Goal: Information Seeking & Learning: Check status

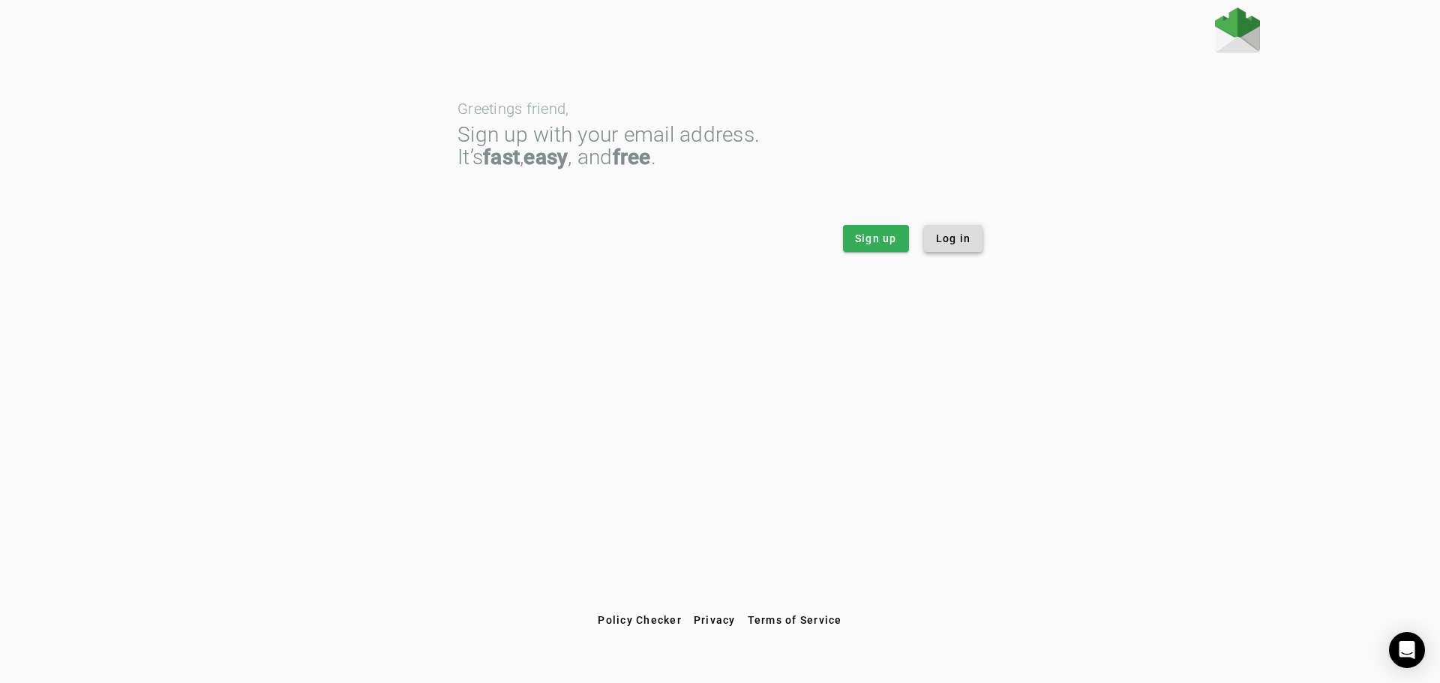
click at [947, 248] on span at bounding box center [953, 239] width 59 height 36
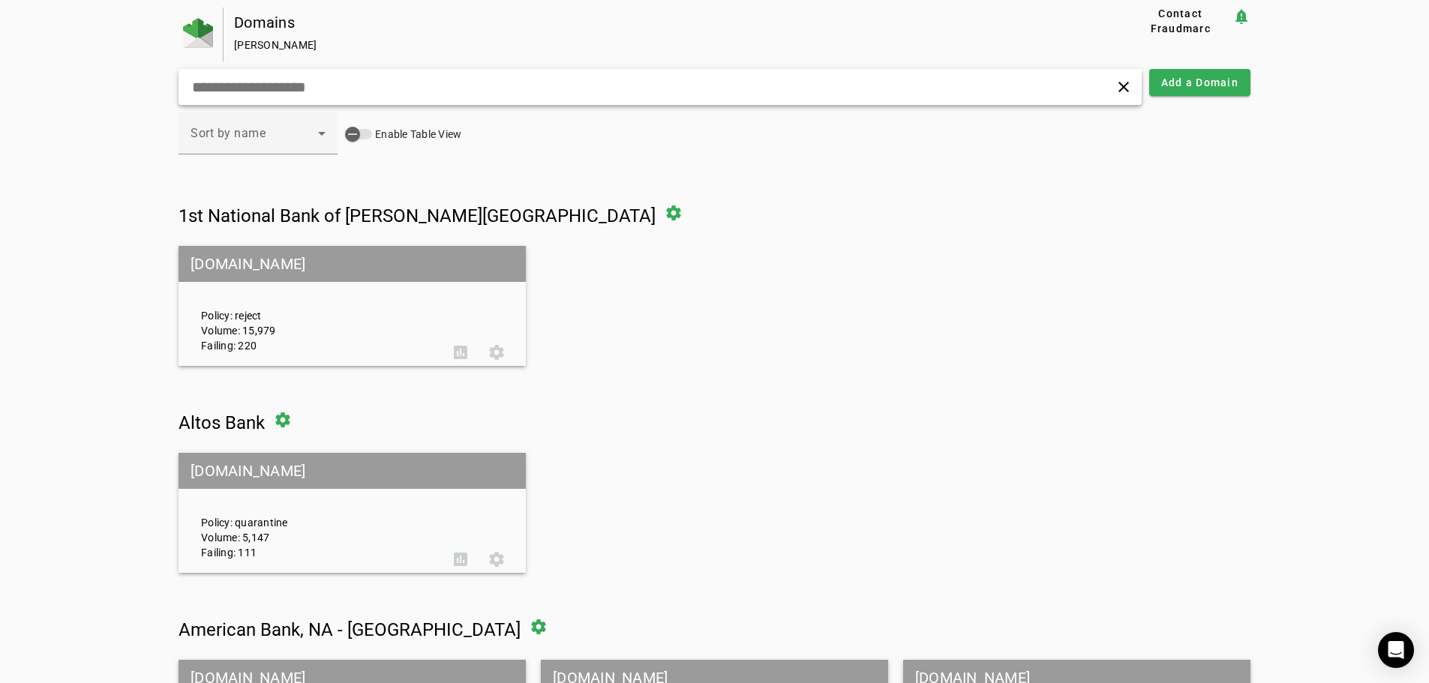
click at [287, 95] on input "text" at bounding box center [456, 87] width 530 height 18
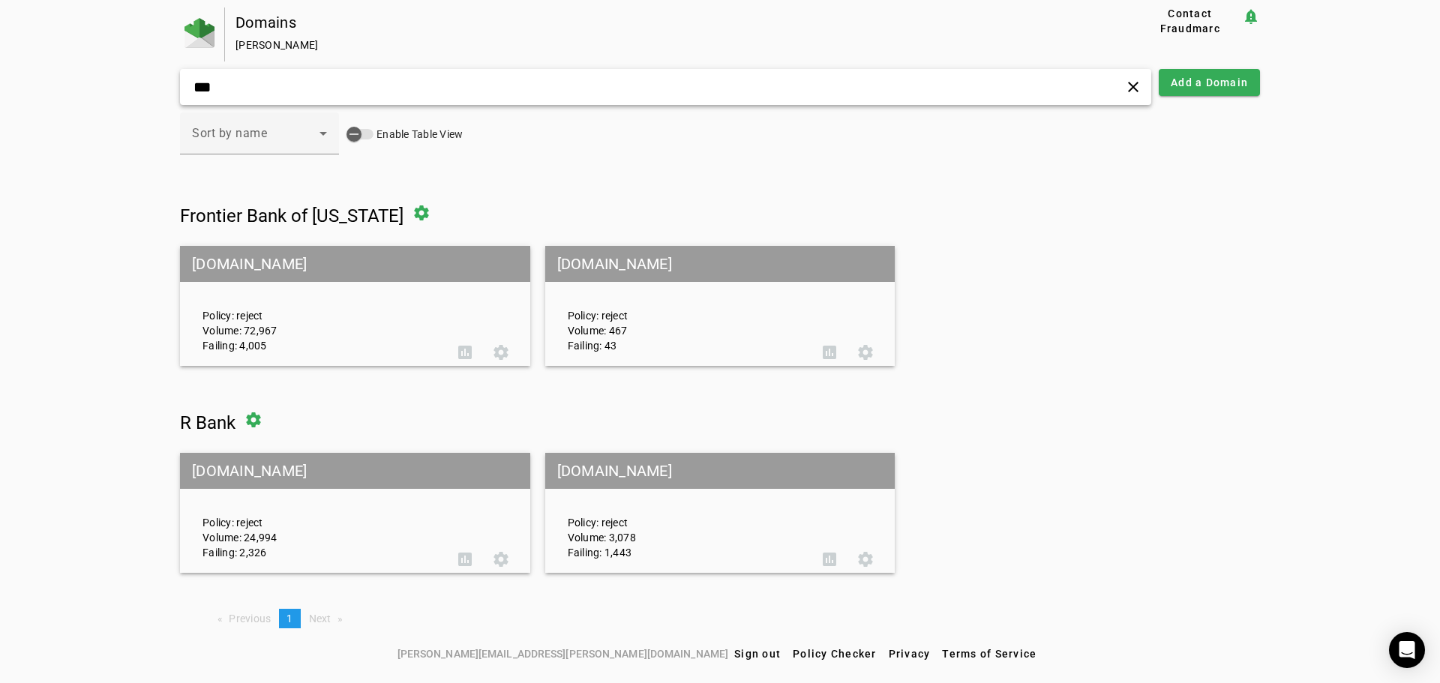
type input "***"
click at [275, 478] on mat-grid-tile-header "r.bank" at bounding box center [355, 471] width 350 height 36
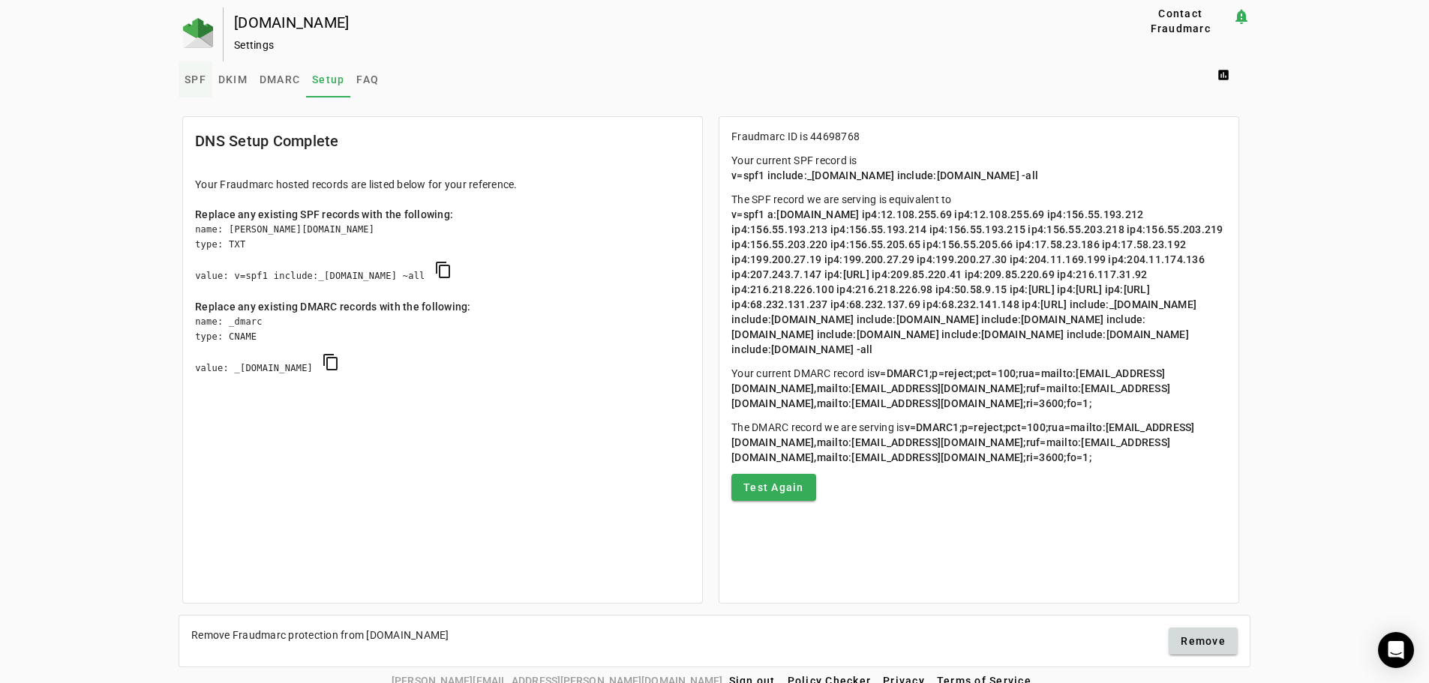
click at [190, 85] on span "SPF" at bounding box center [196, 79] width 22 height 11
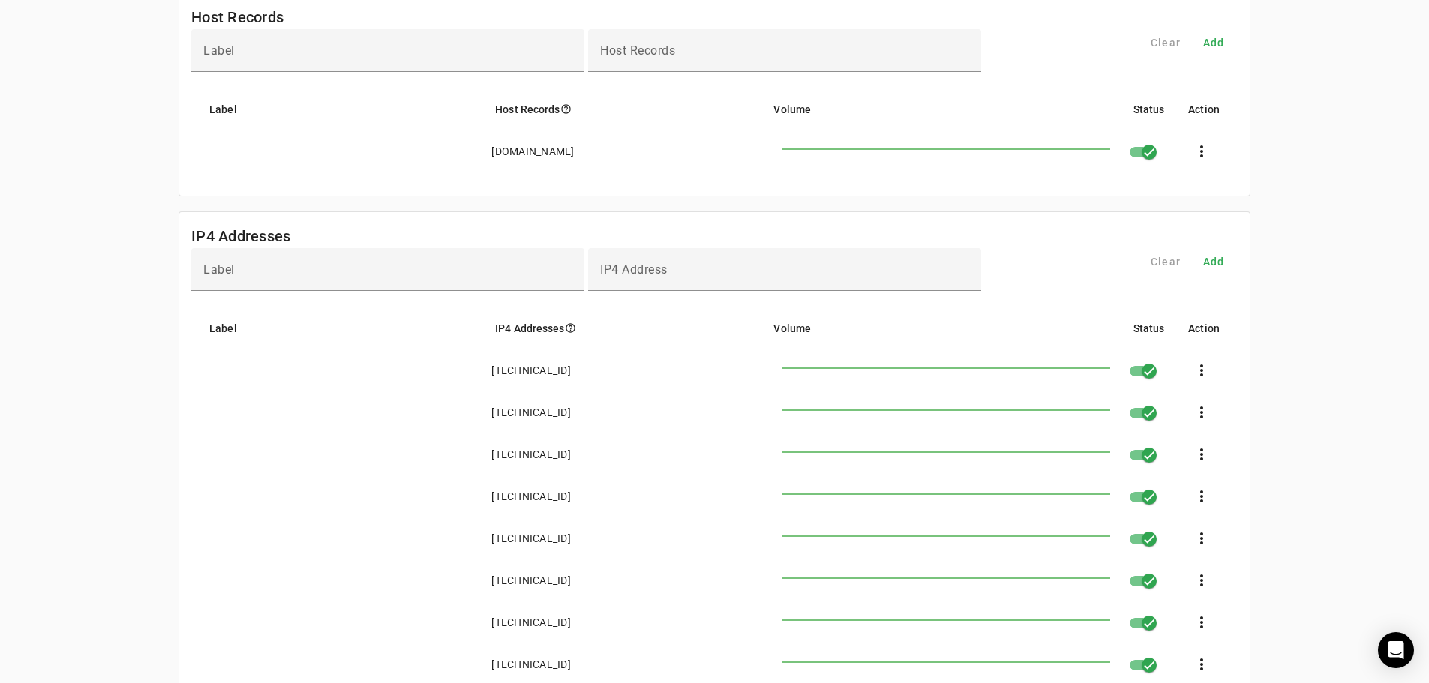
scroll to position [825, 0]
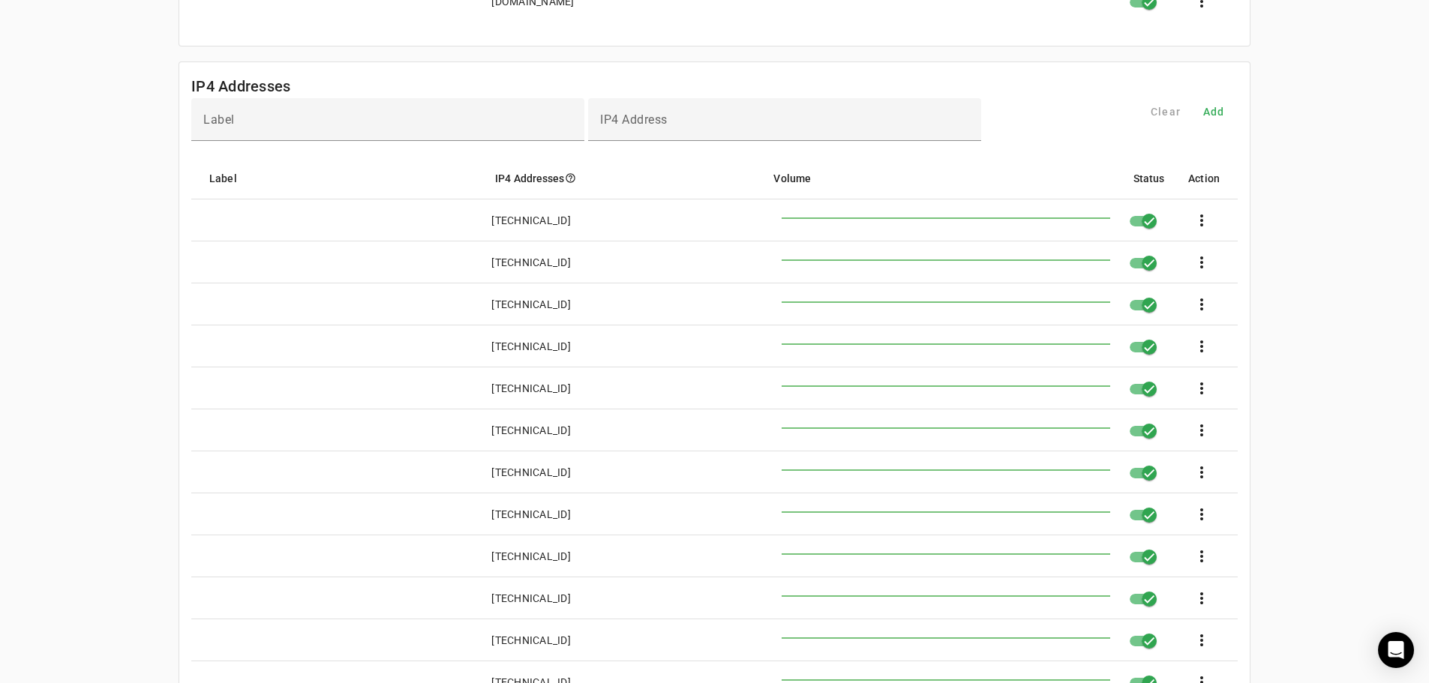
click at [1054, 83] on mat-card-header "IP4 Addresses" at bounding box center [714, 80] width 1070 height 36
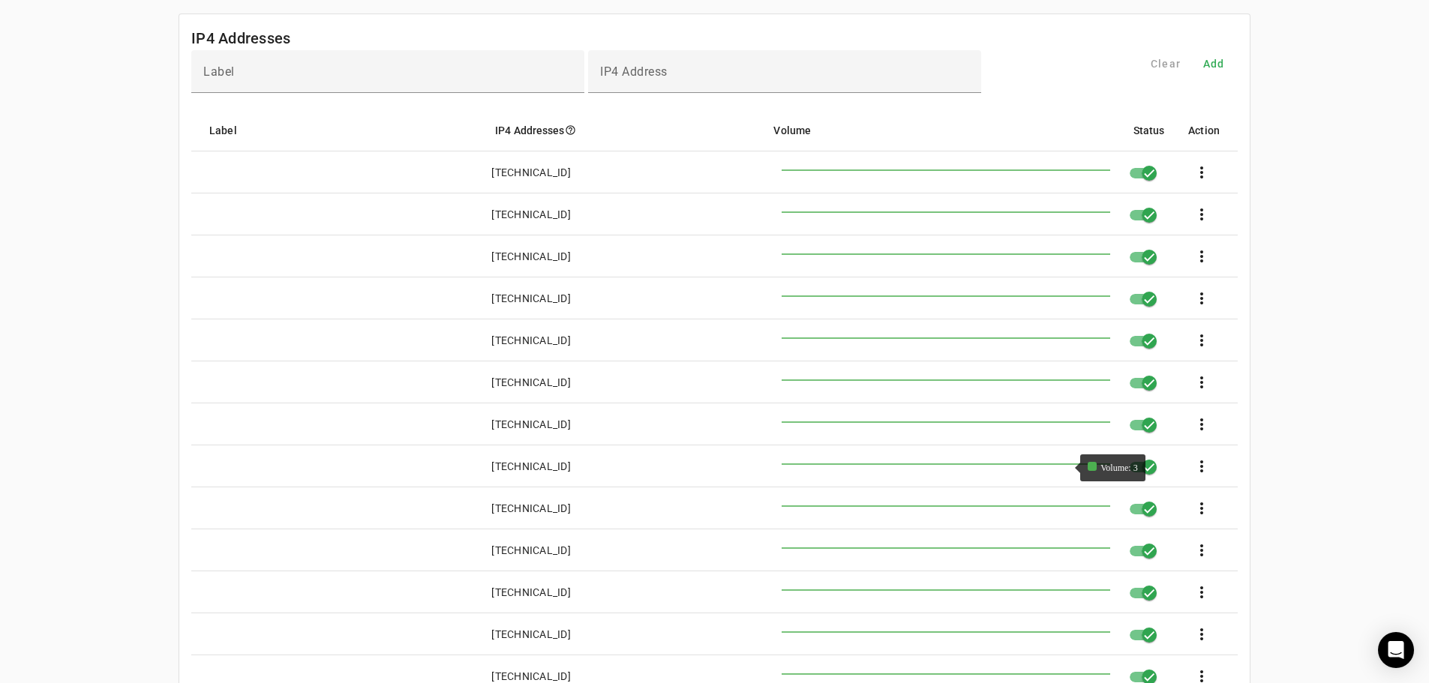
scroll to position [781, 0]
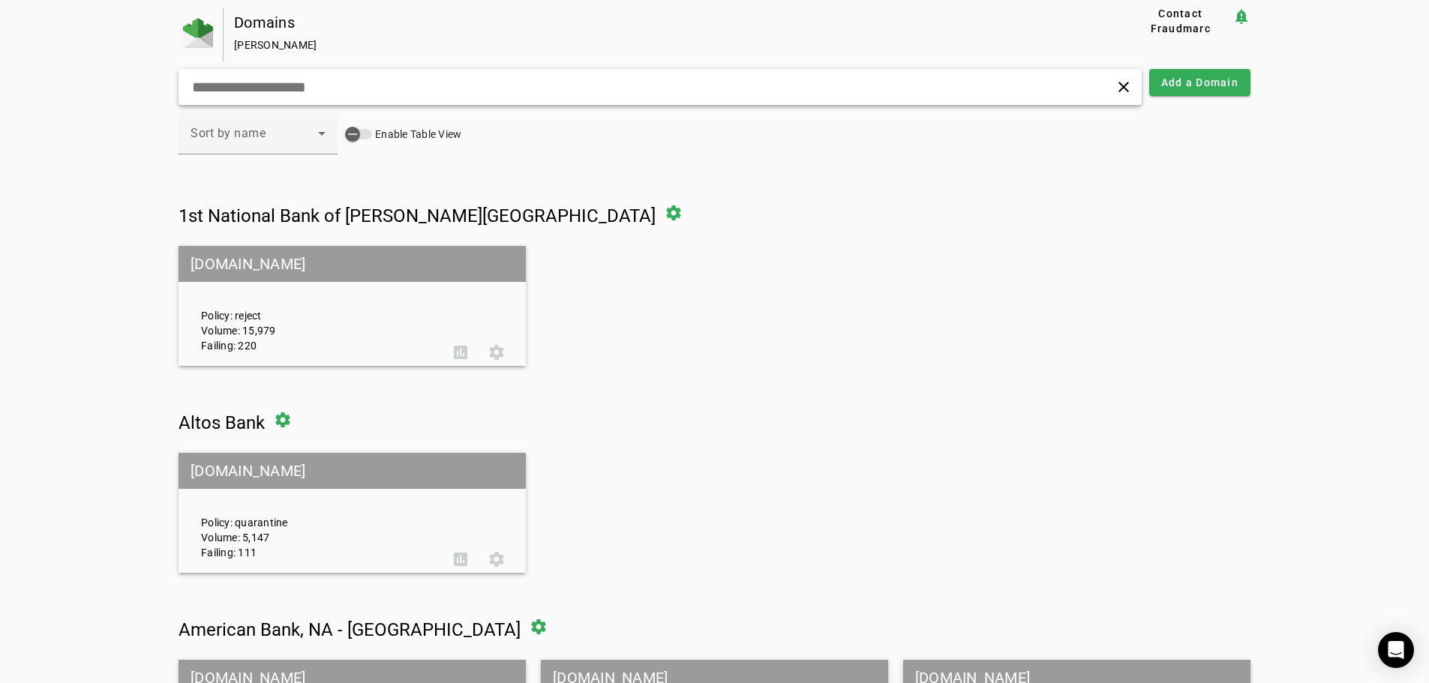
click at [306, 95] on input "text" at bounding box center [456, 87] width 530 height 18
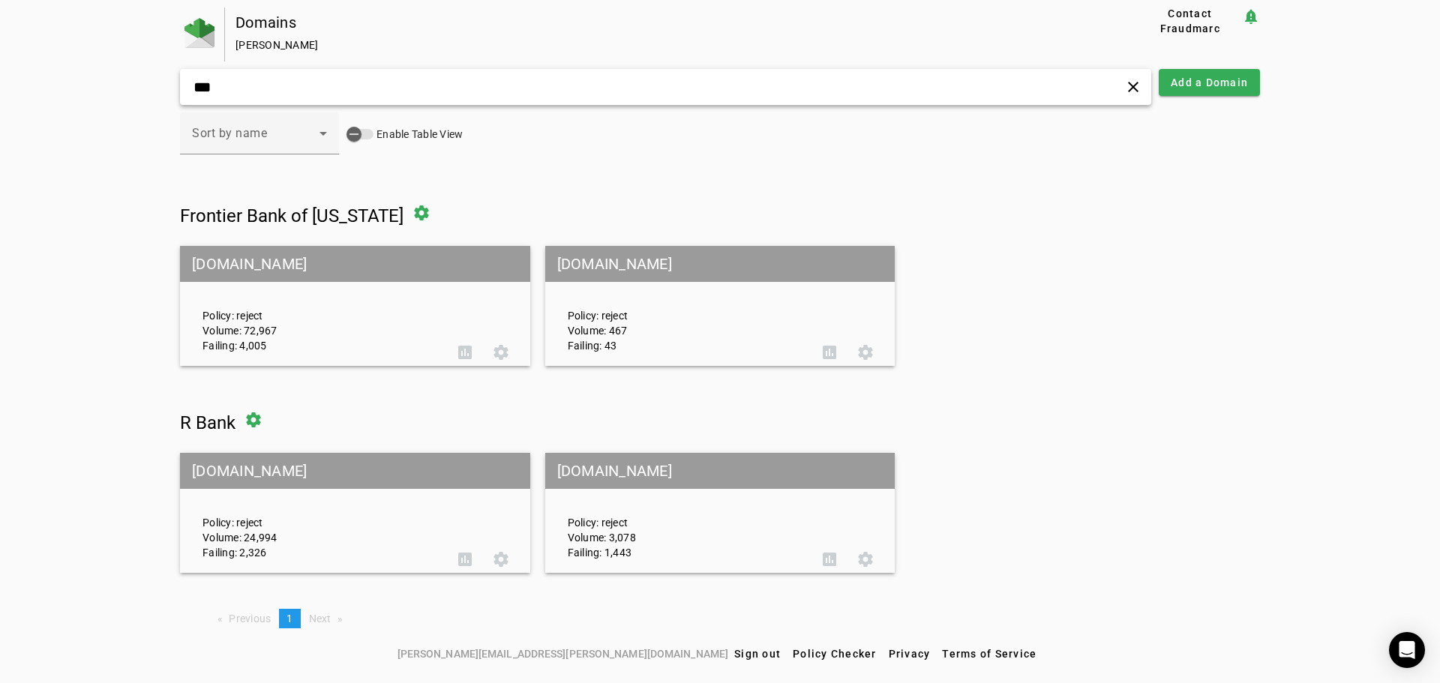
type input "***"
click at [610, 482] on mat-grid-tile-header "[DOMAIN_NAME]" at bounding box center [720, 471] width 350 height 36
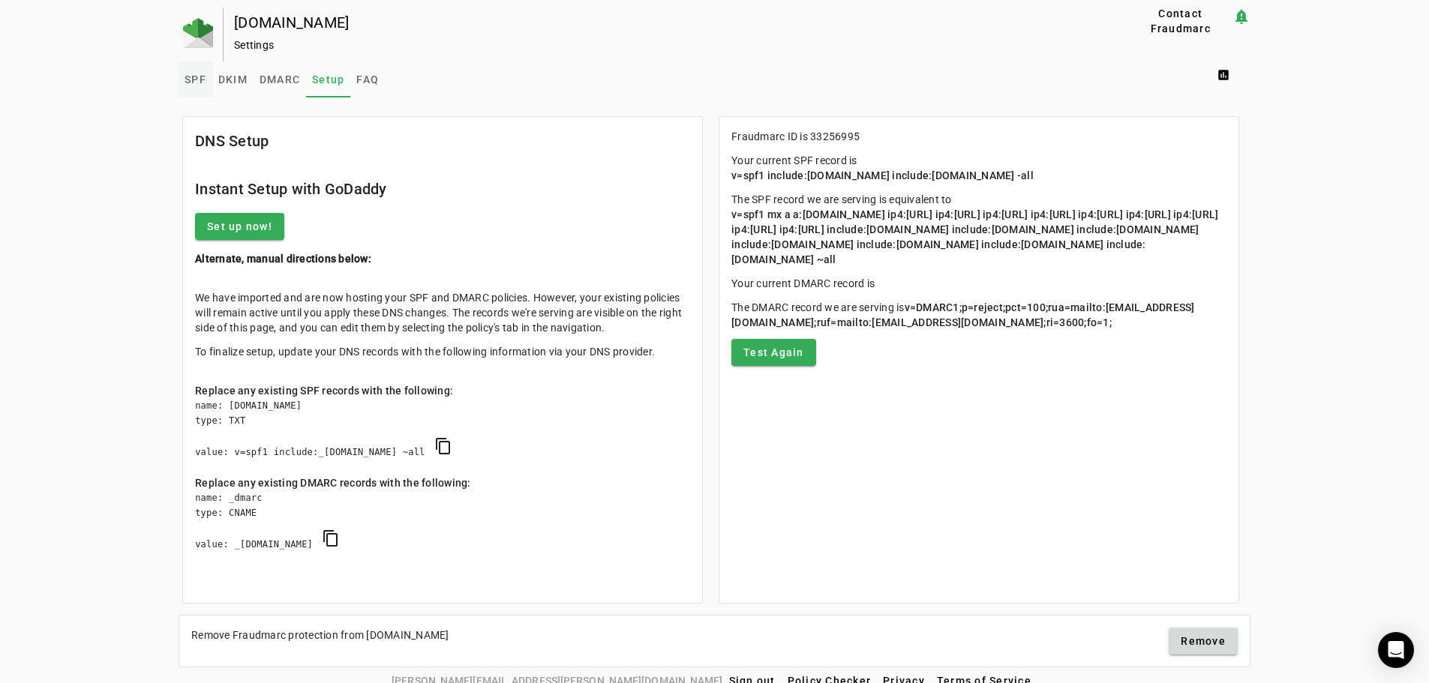
click at [185, 79] on span "SPF" at bounding box center [196, 79] width 22 height 11
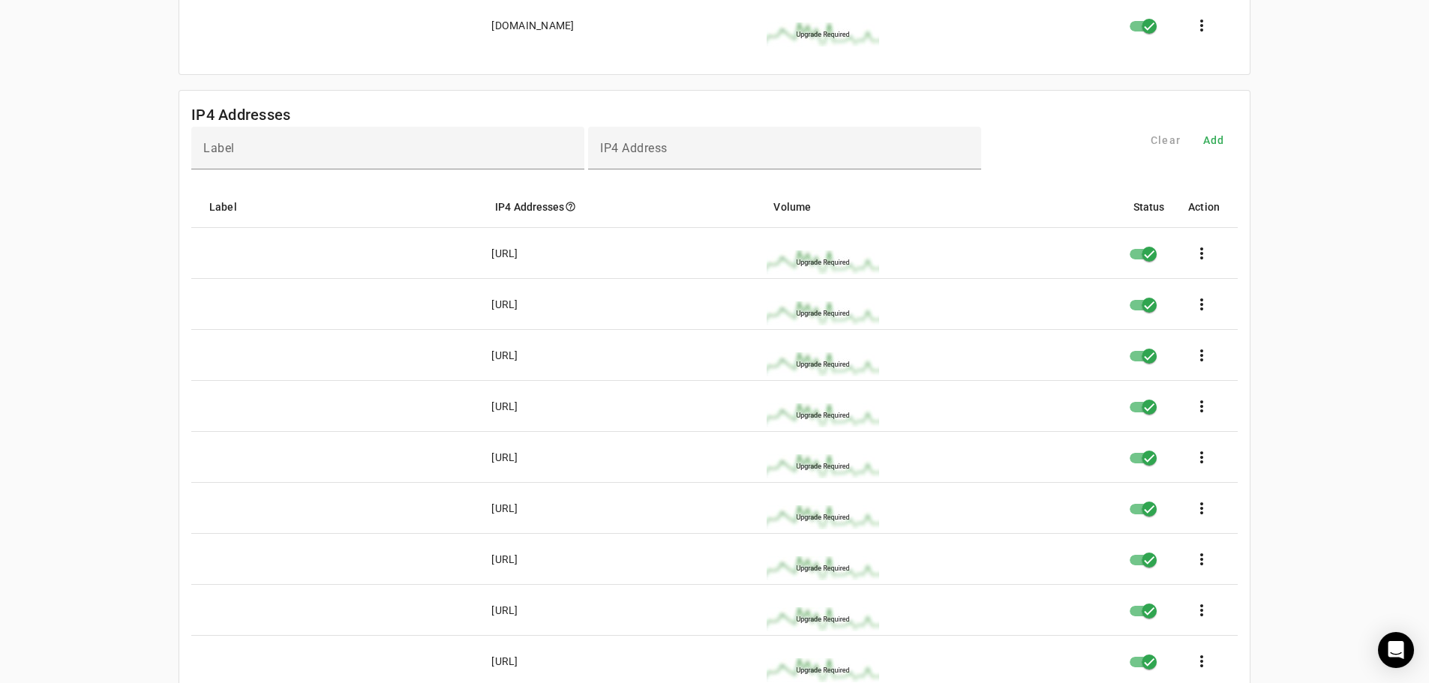
scroll to position [750, 0]
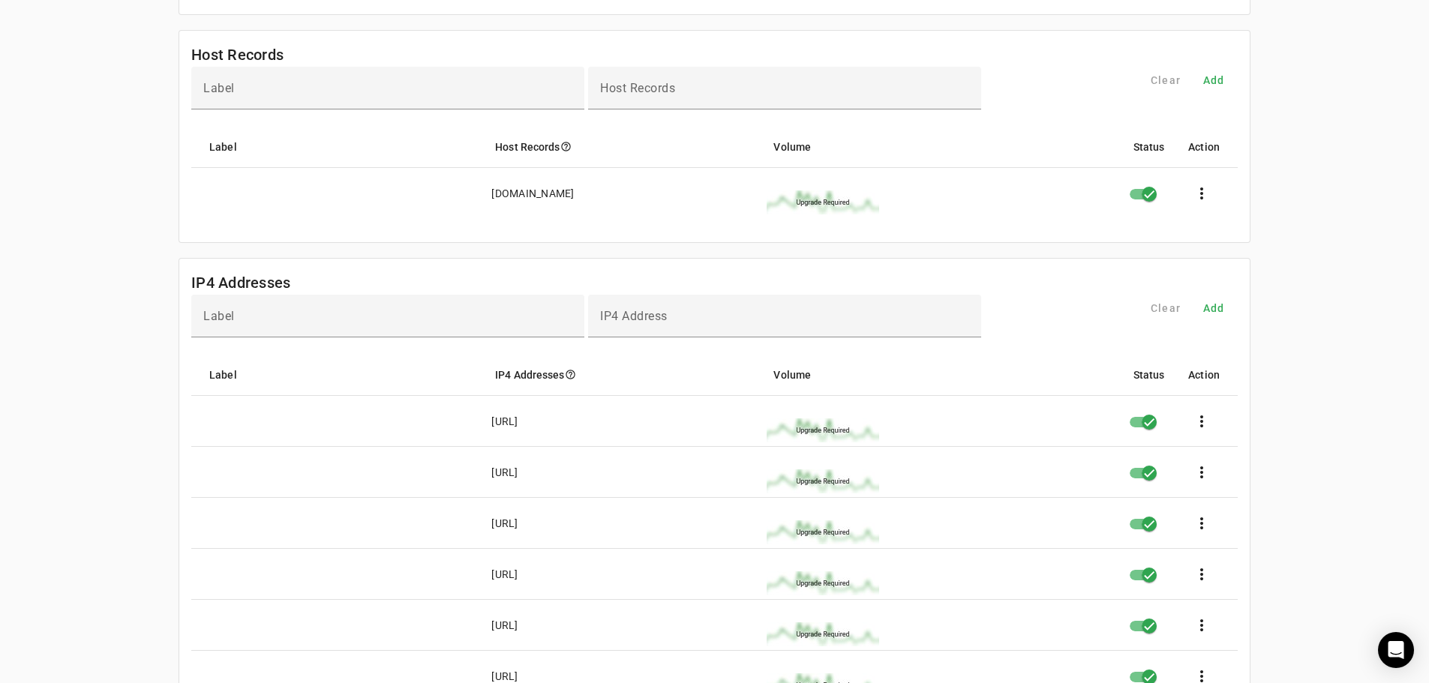
scroll to position [750, 0]
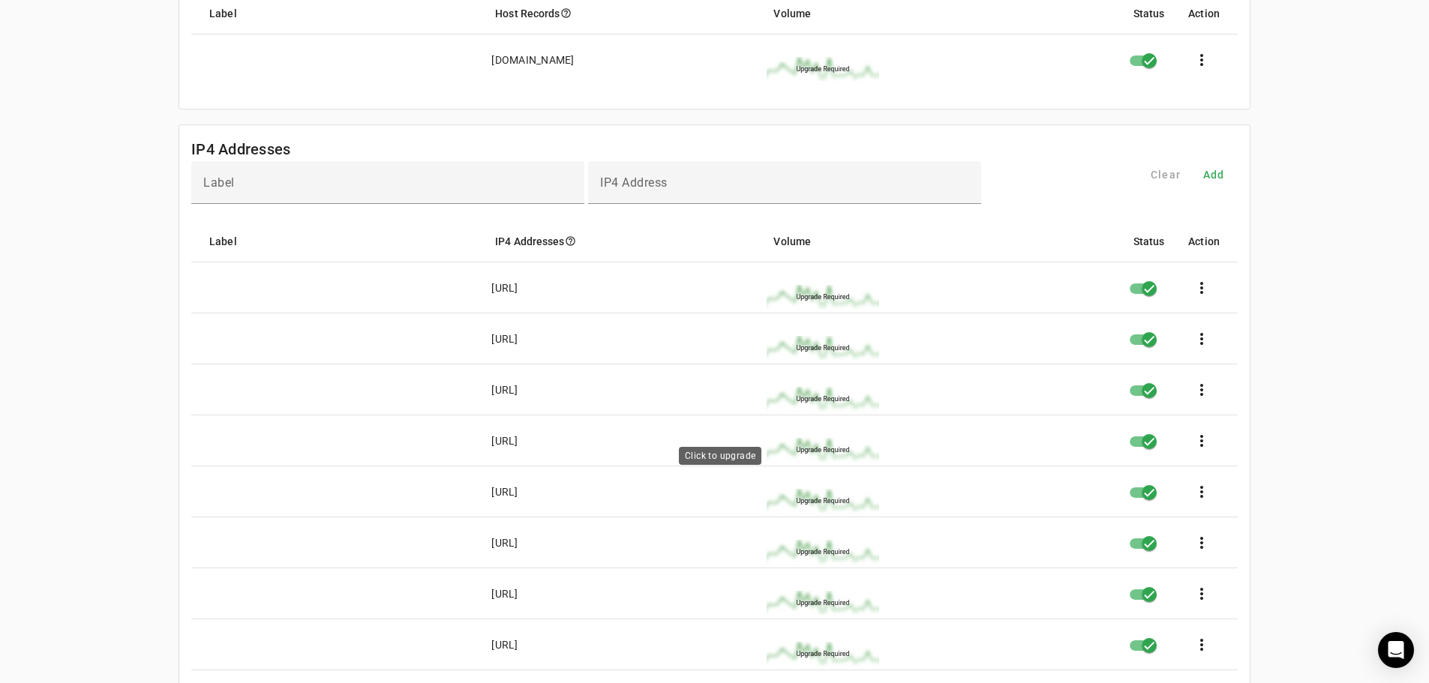
click at [812, 452] on img at bounding box center [823, 450] width 113 height 24
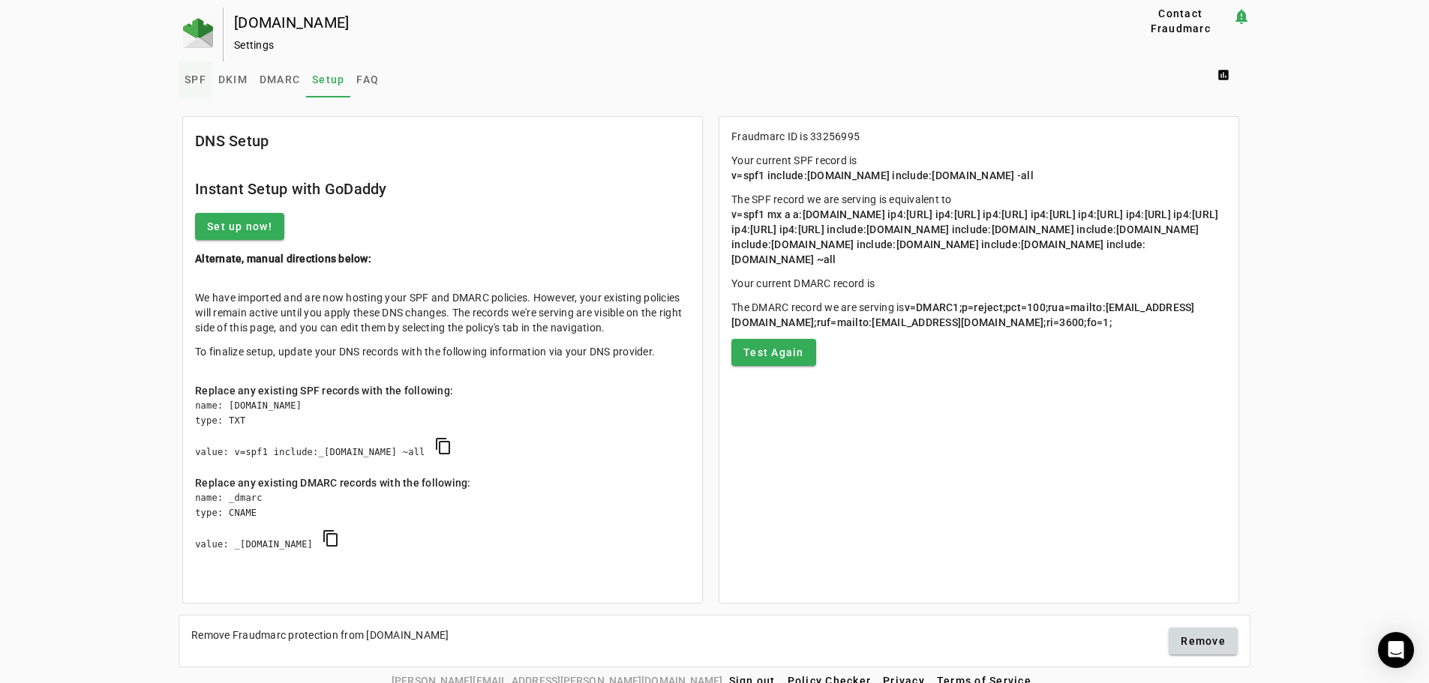
click at [188, 69] on span "SPF" at bounding box center [196, 80] width 22 height 36
click at [220, 83] on span "DKIM" at bounding box center [232, 79] width 29 height 11
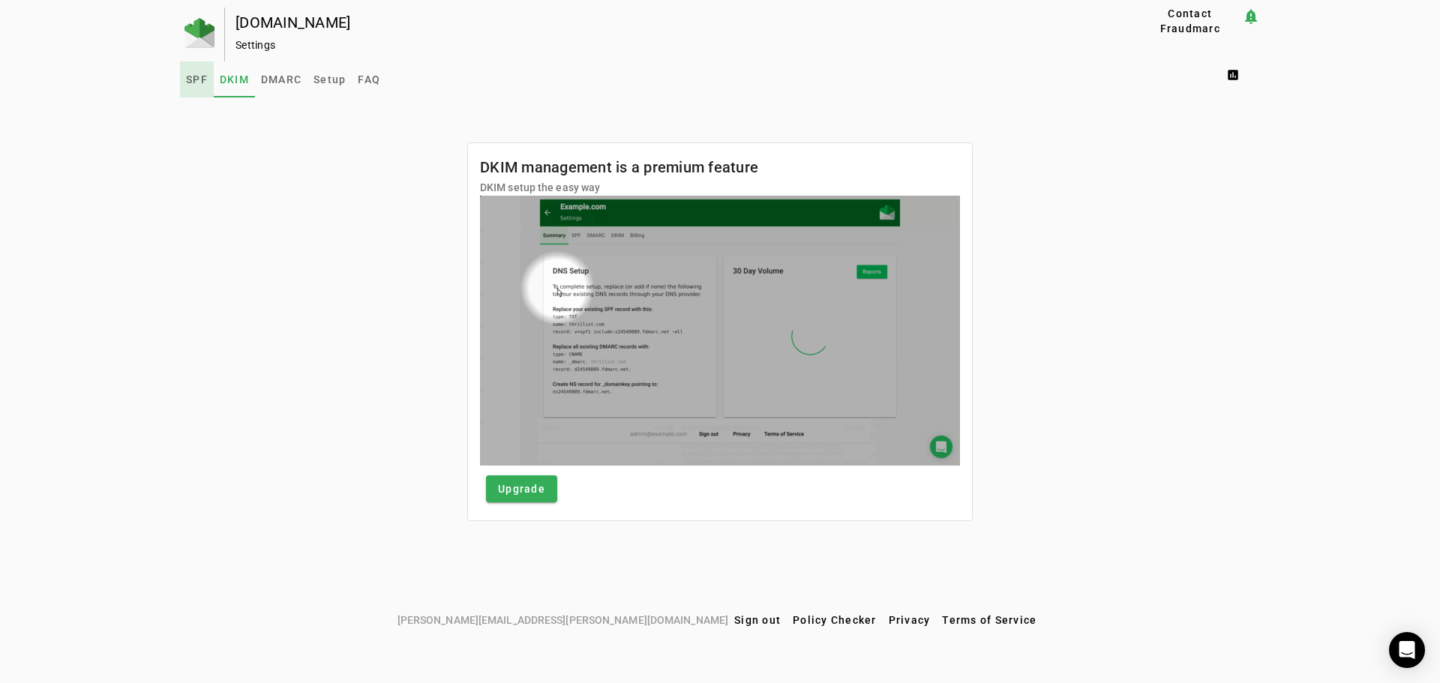
click at [188, 81] on span "SPF" at bounding box center [197, 79] width 22 height 11
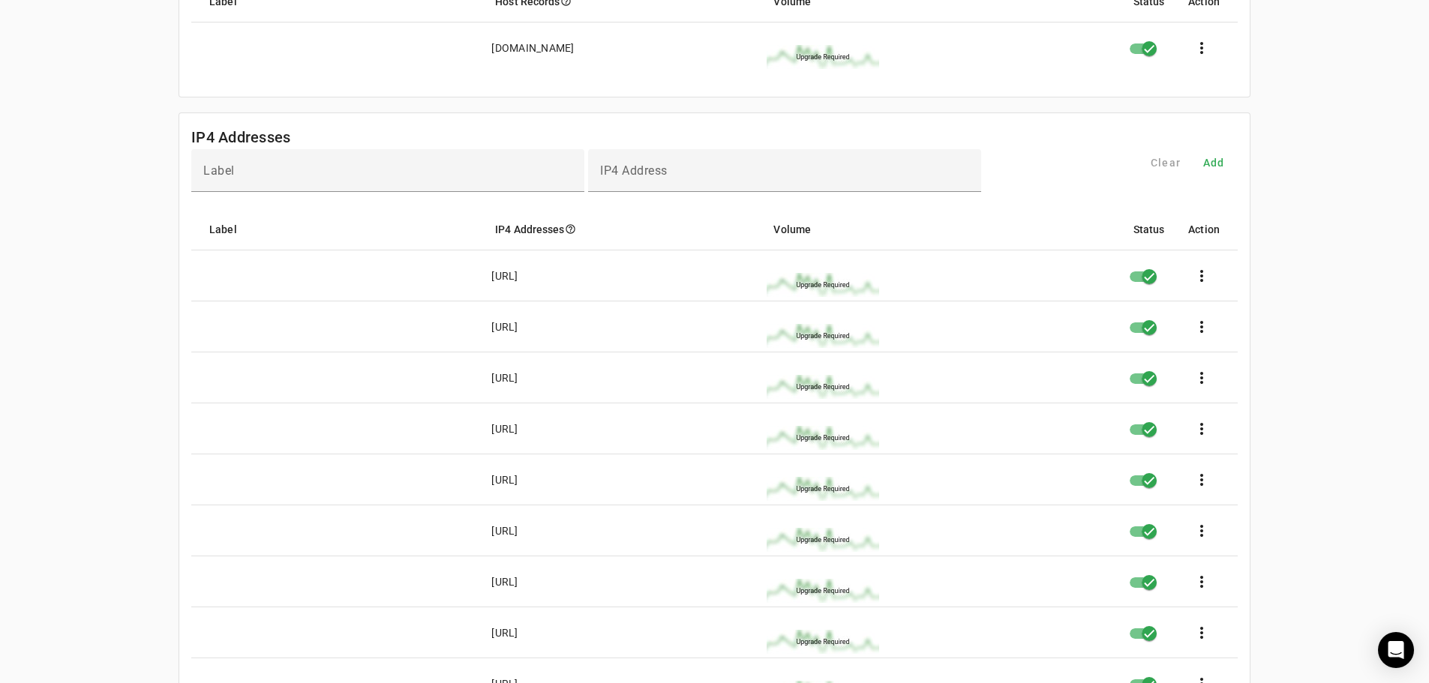
scroll to position [825, 0]
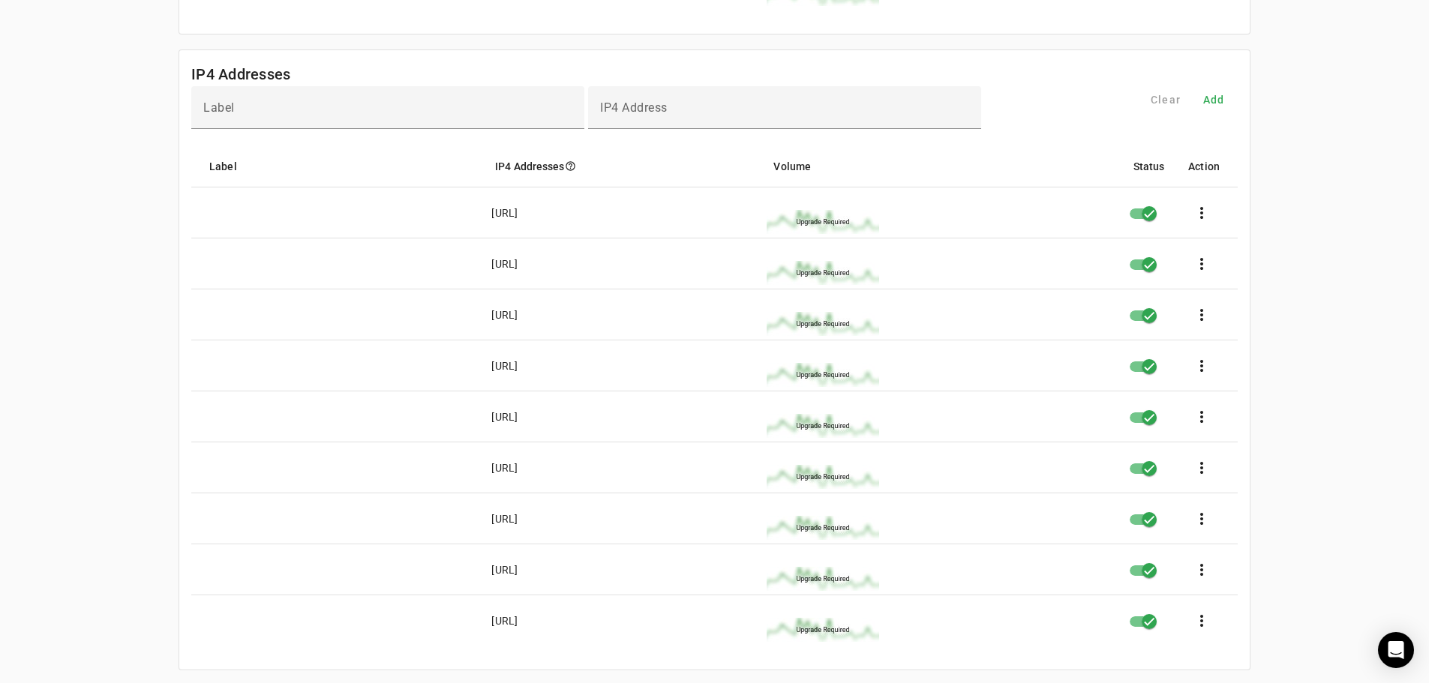
click at [96, 239] on div "[DOMAIN_NAME] Settings Contact Fraudmarc notification_important Settings SPF DK…" at bounding box center [714, 220] width 1429 height 2076
click at [821, 218] on img at bounding box center [823, 222] width 113 height 24
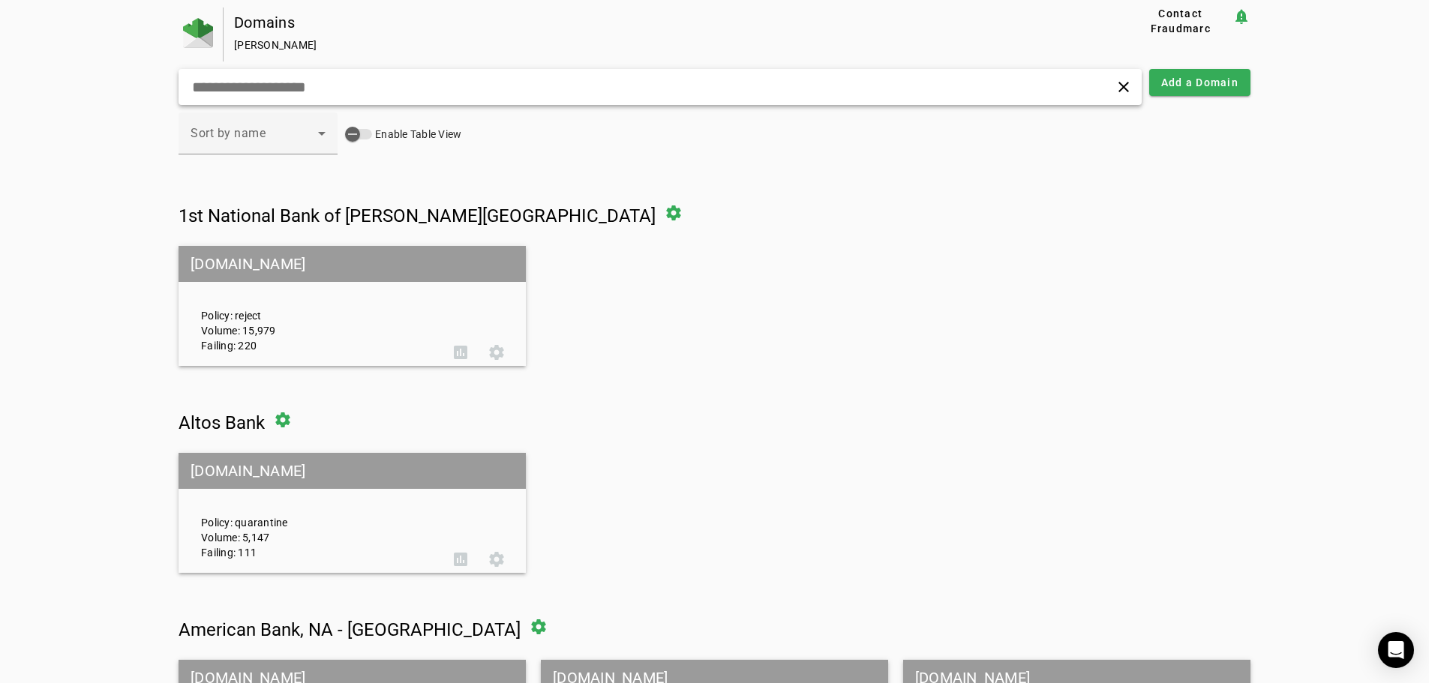
click at [323, 84] on input "text" at bounding box center [456, 87] width 530 height 18
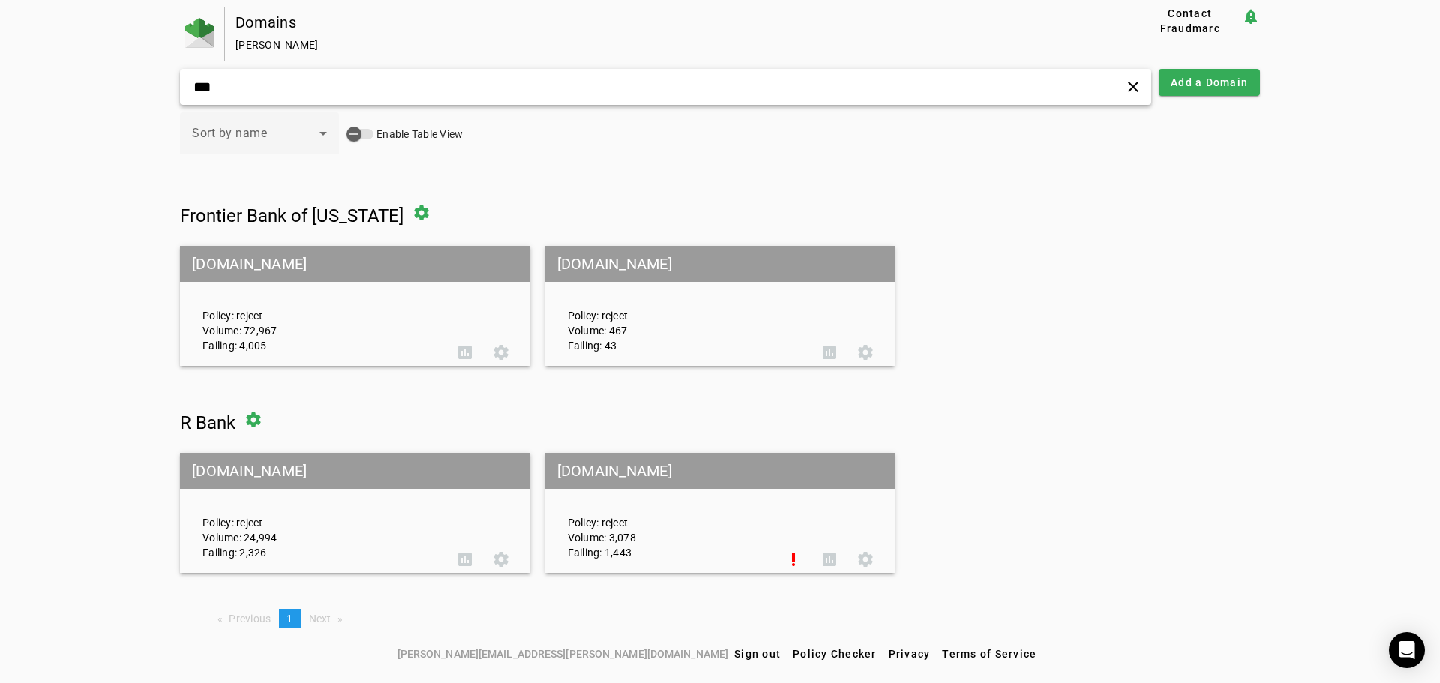
type input "***"
click at [267, 488] on mat-grid-tile-header "r.bank" at bounding box center [355, 471] width 350 height 36
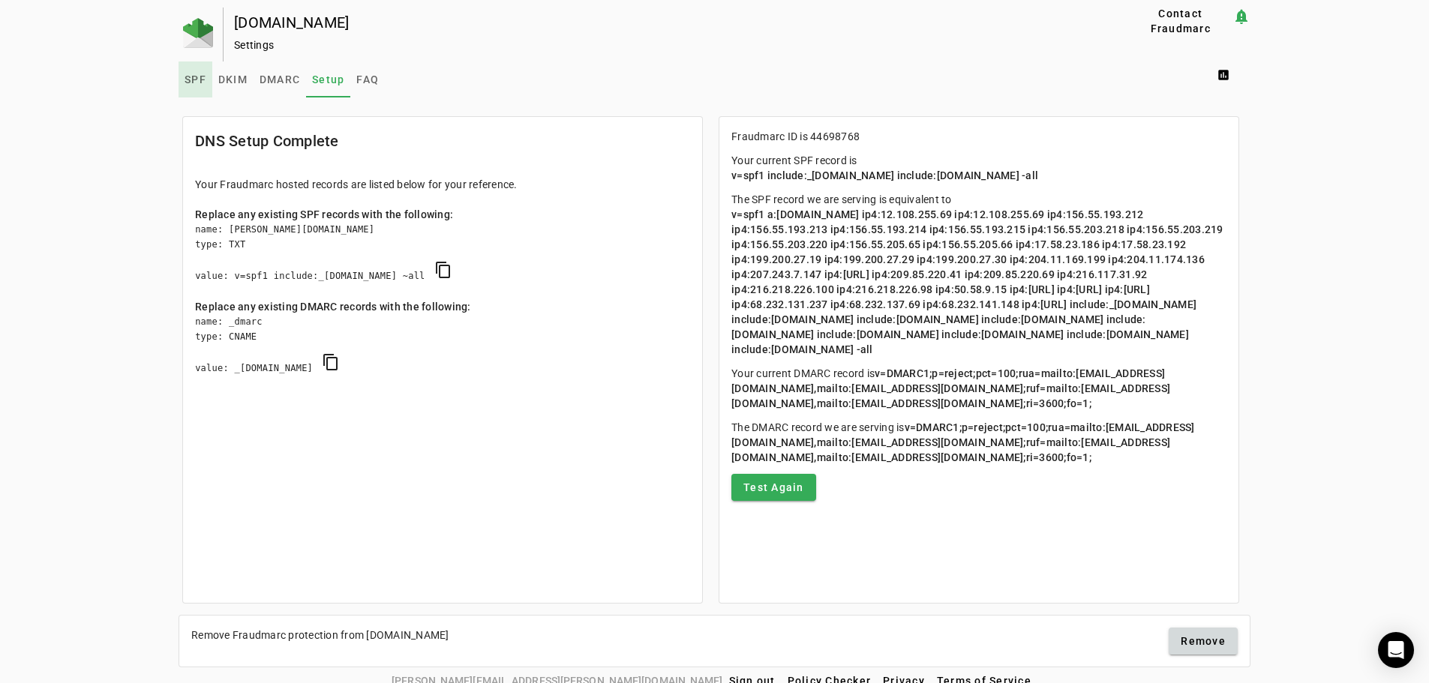
click at [200, 86] on span "SPF" at bounding box center [196, 80] width 22 height 36
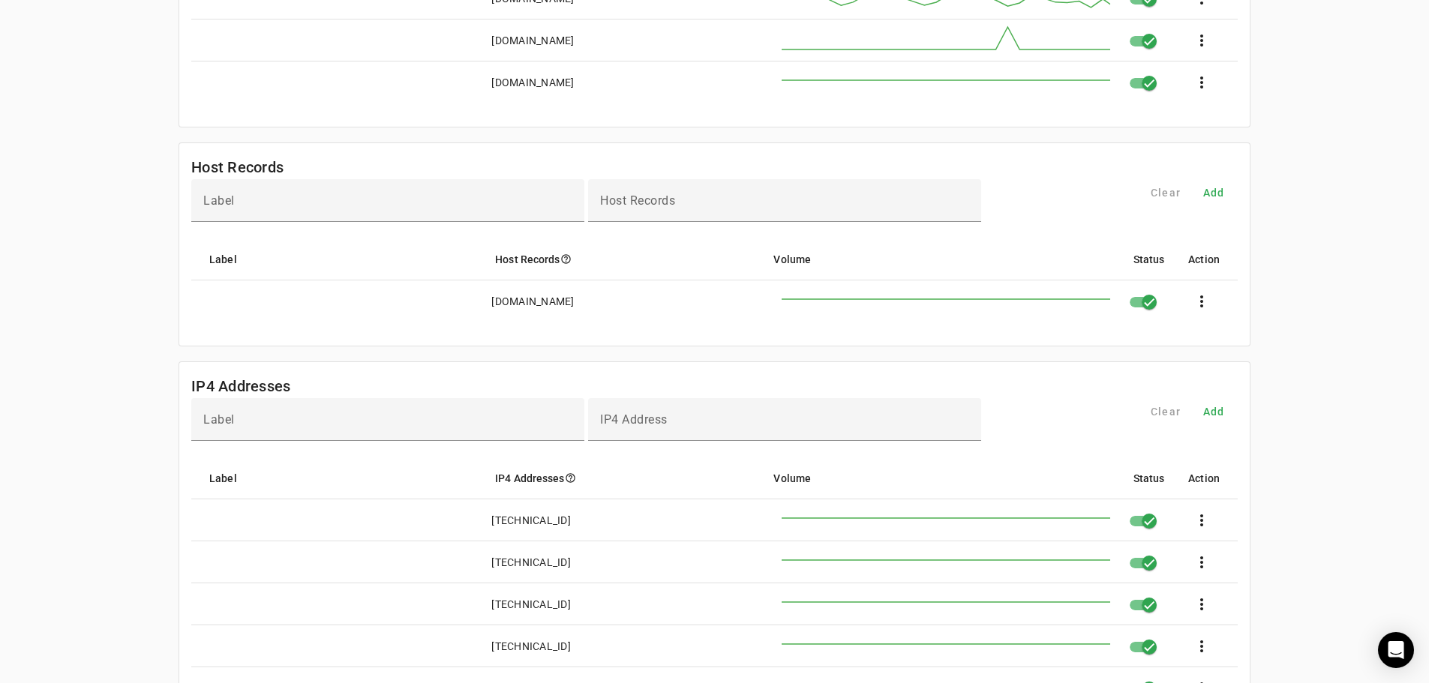
scroll to position [225, 0]
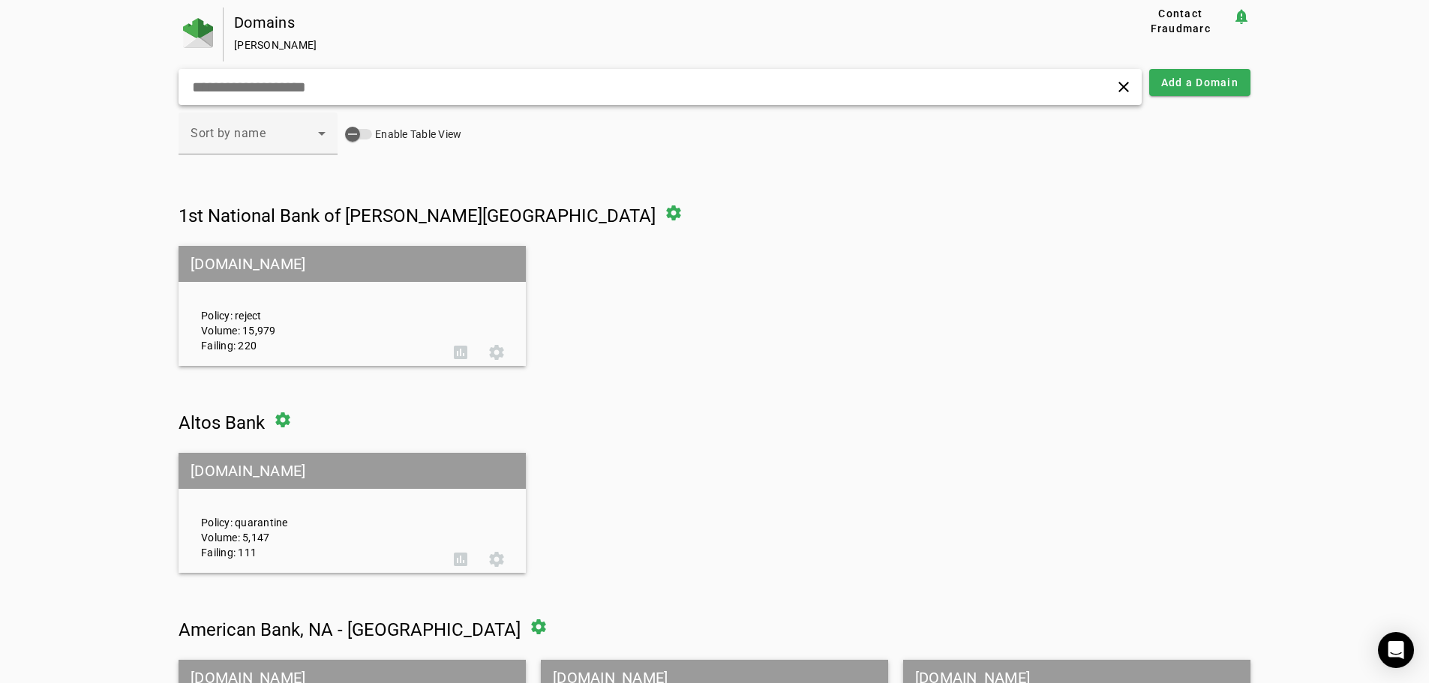
click at [298, 95] on input "text" at bounding box center [456, 87] width 530 height 18
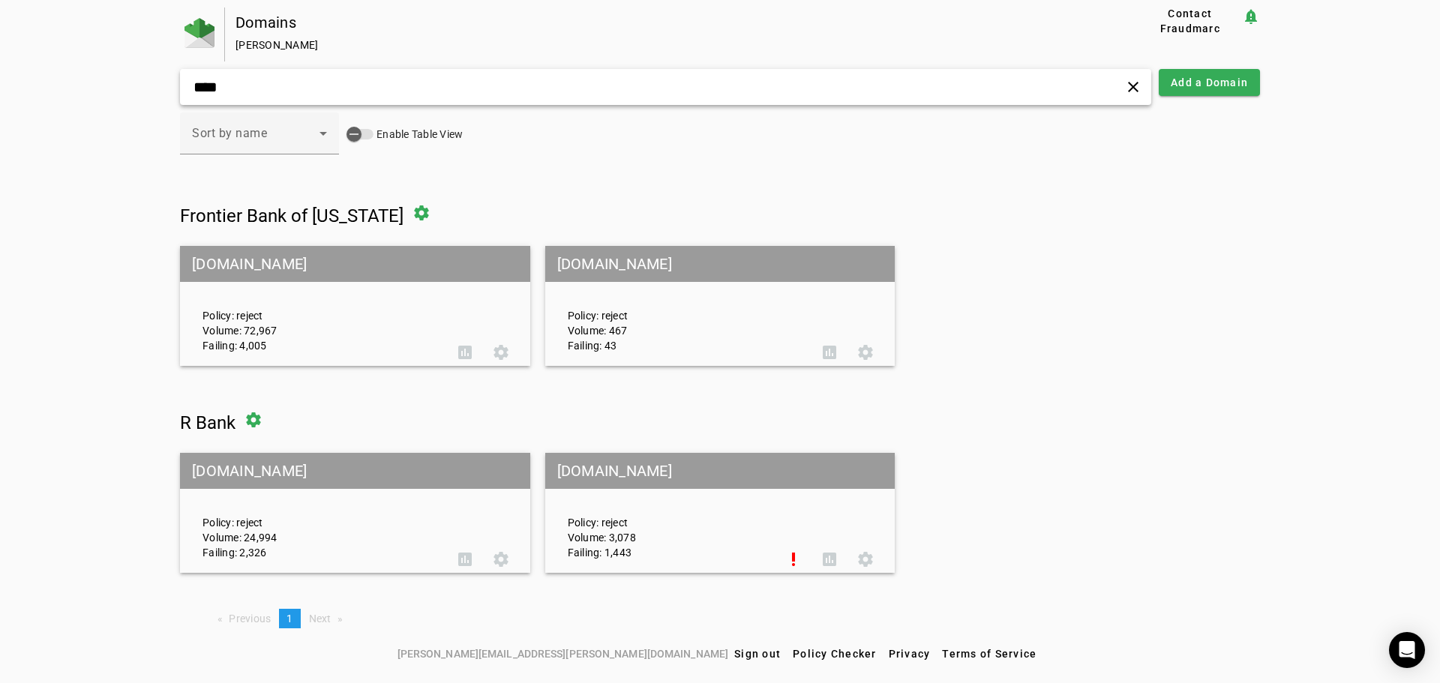
type input "****"
click at [689, 497] on div "Policy: reject Volume: 3,078 Failing: 1,443" at bounding box center [667, 514] width 220 height 94
click at [661, 476] on mat-grid-tile-header "[DOMAIN_NAME]" at bounding box center [720, 471] width 350 height 36
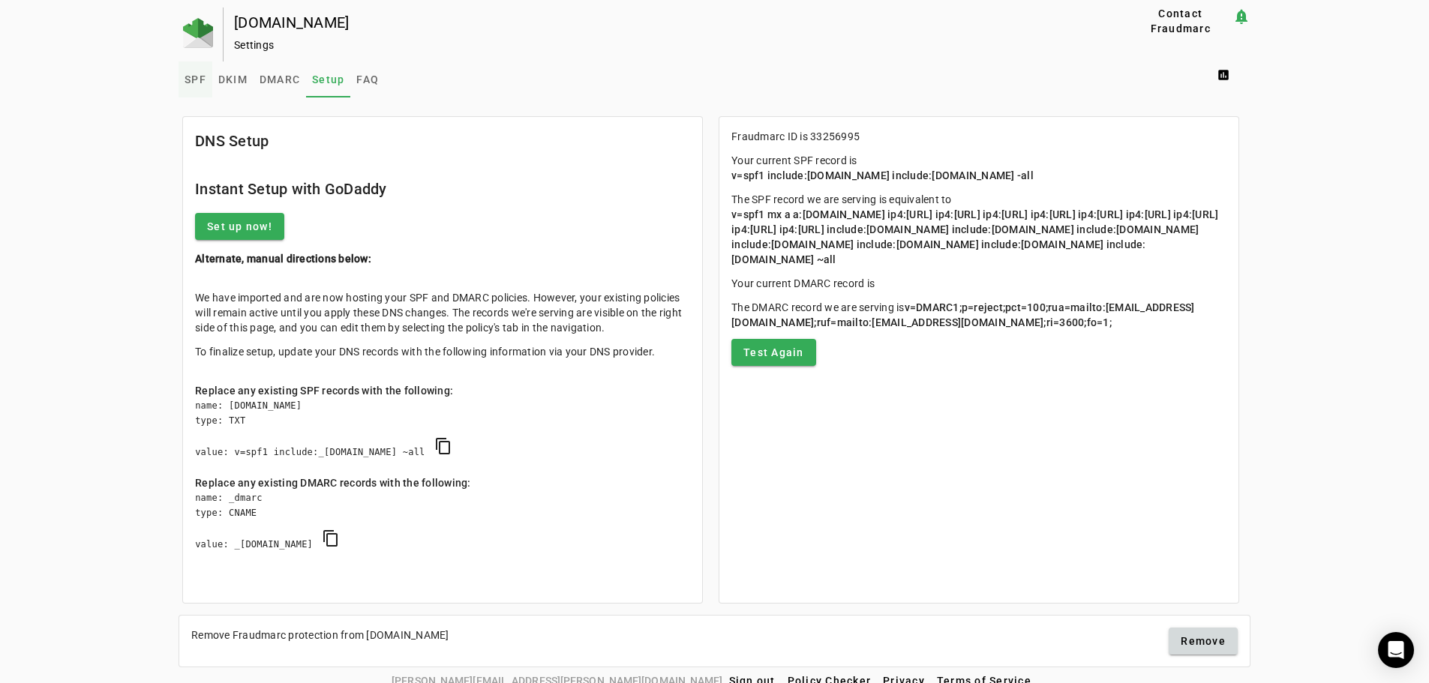
click at [204, 80] on link "SPF" at bounding box center [196, 80] width 34 height 36
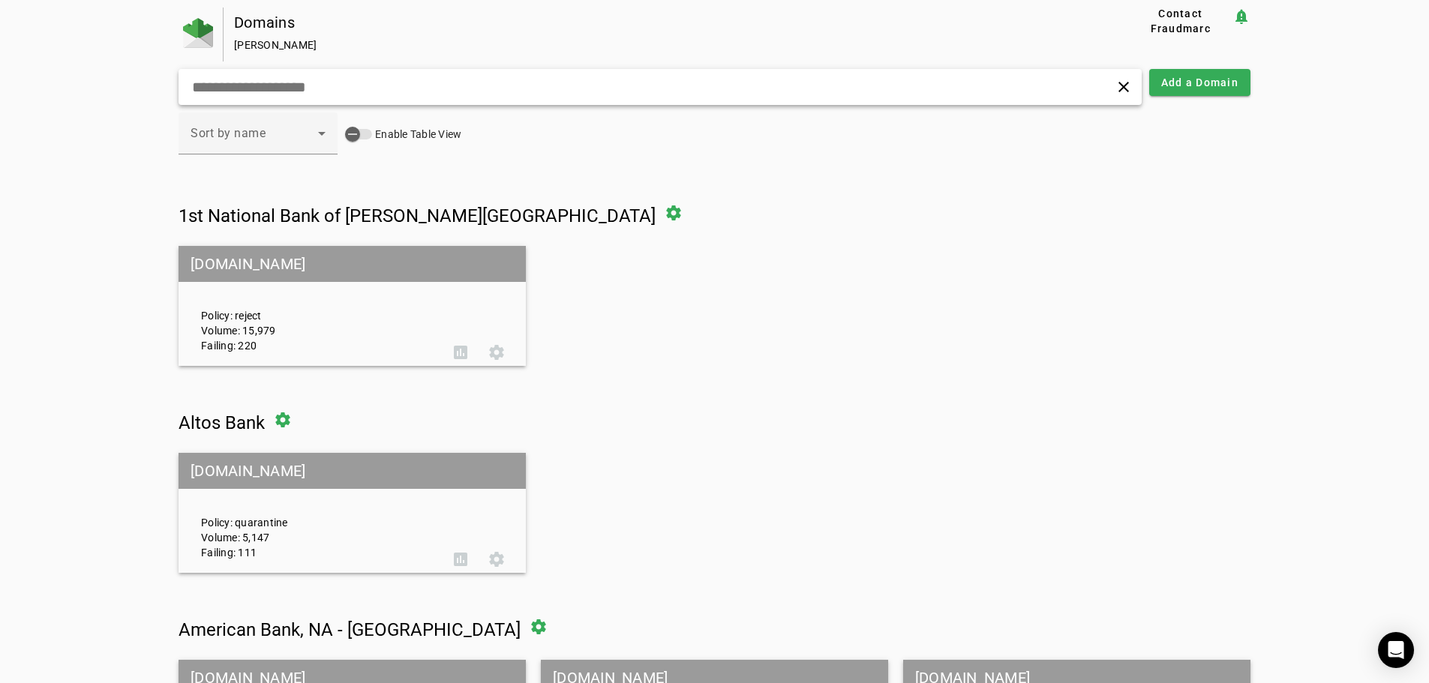
click at [248, 86] on input "text" at bounding box center [456, 87] width 530 height 18
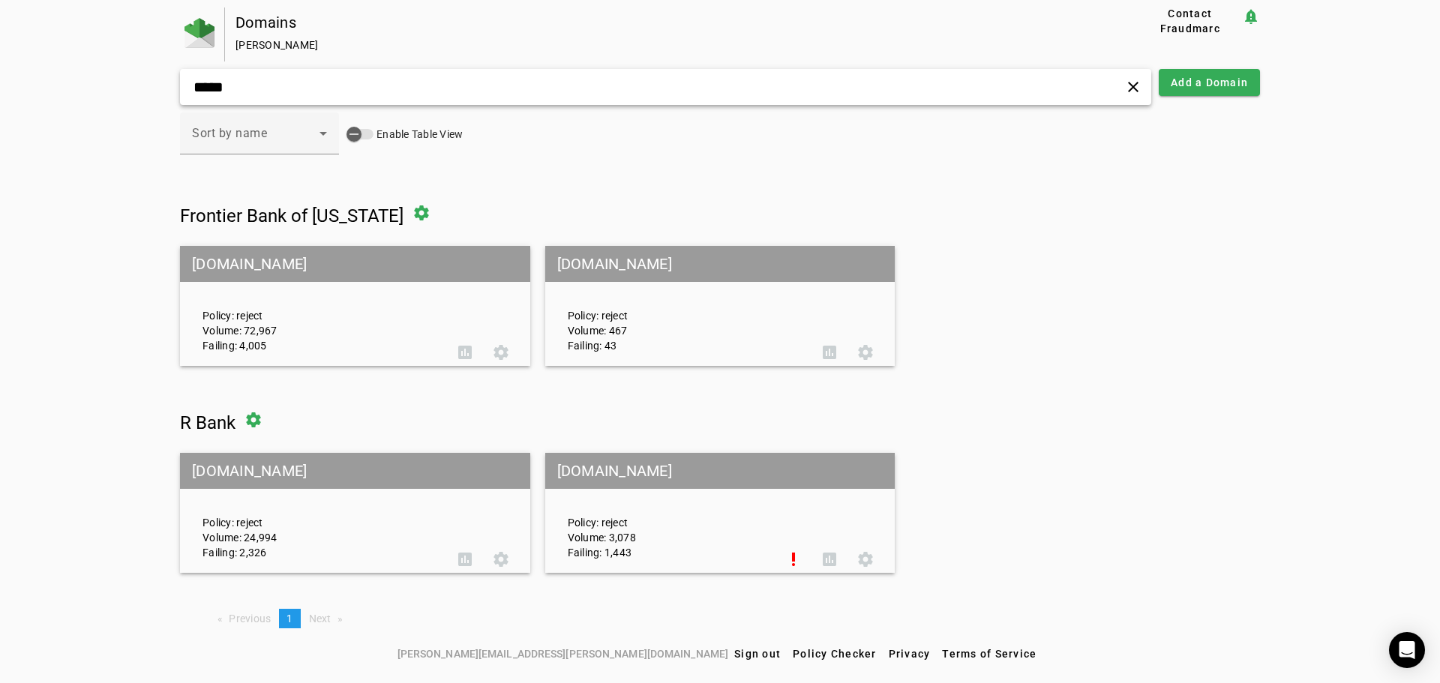
type input "*****"
click at [372, 484] on mat-grid-tile-header "r.bank" at bounding box center [355, 471] width 350 height 36
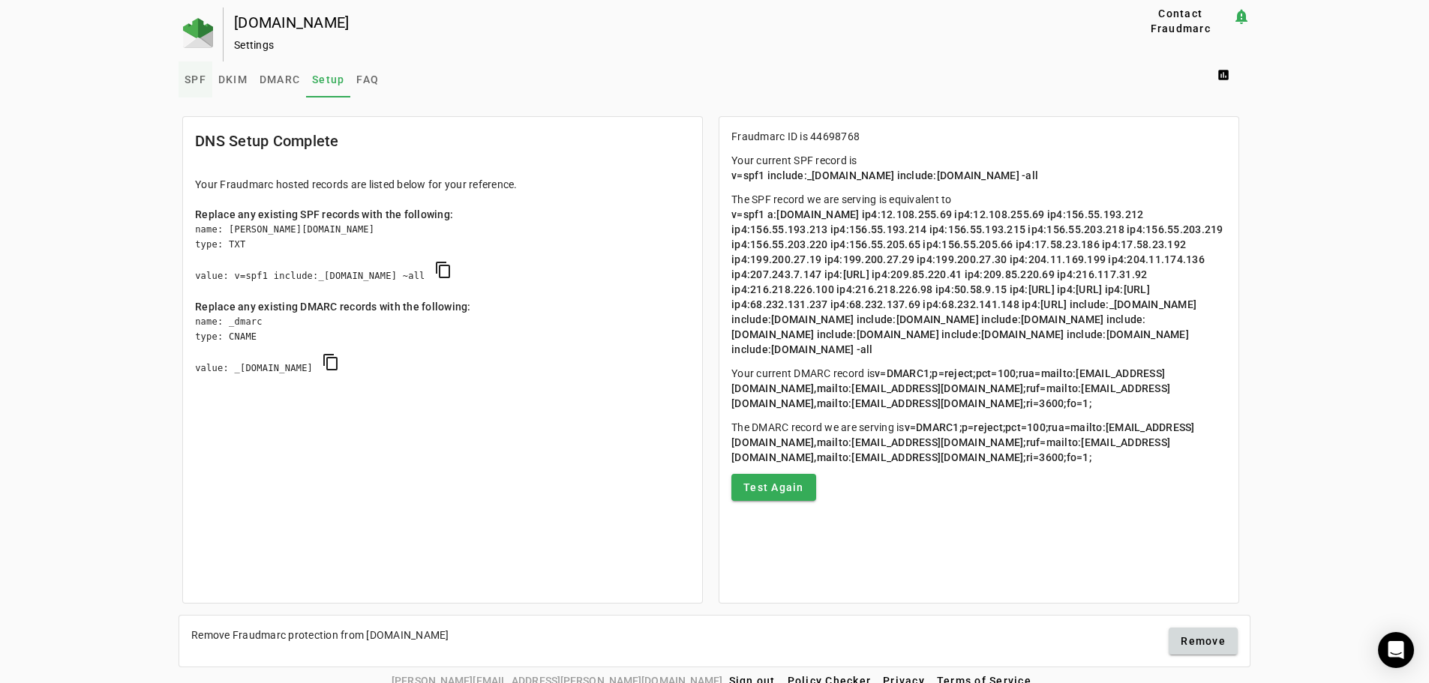
click at [198, 79] on span "SPF" at bounding box center [196, 79] width 22 height 11
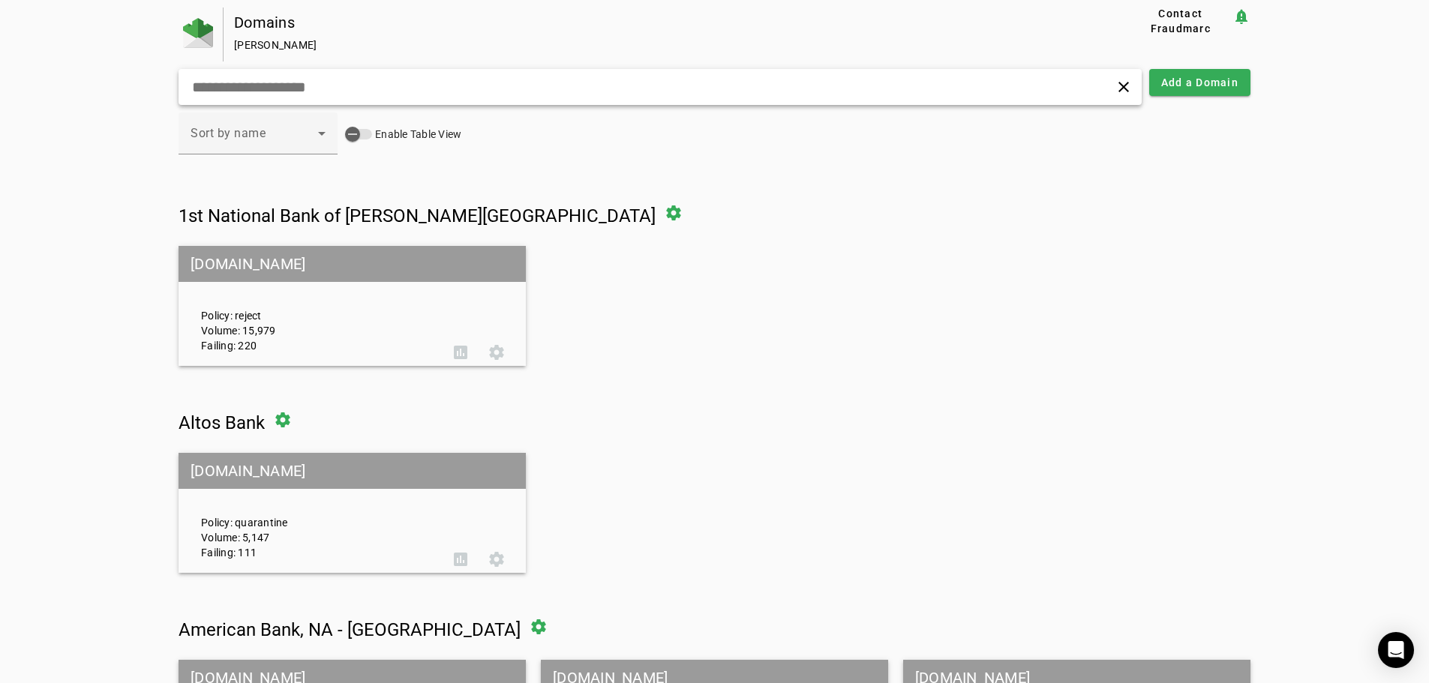
click at [285, 97] on div "clear" at bounding box center [660, 87] width 963 height 36
click at [288, 93] on input "text" at bounding box center [456, 87] width 530 height 18
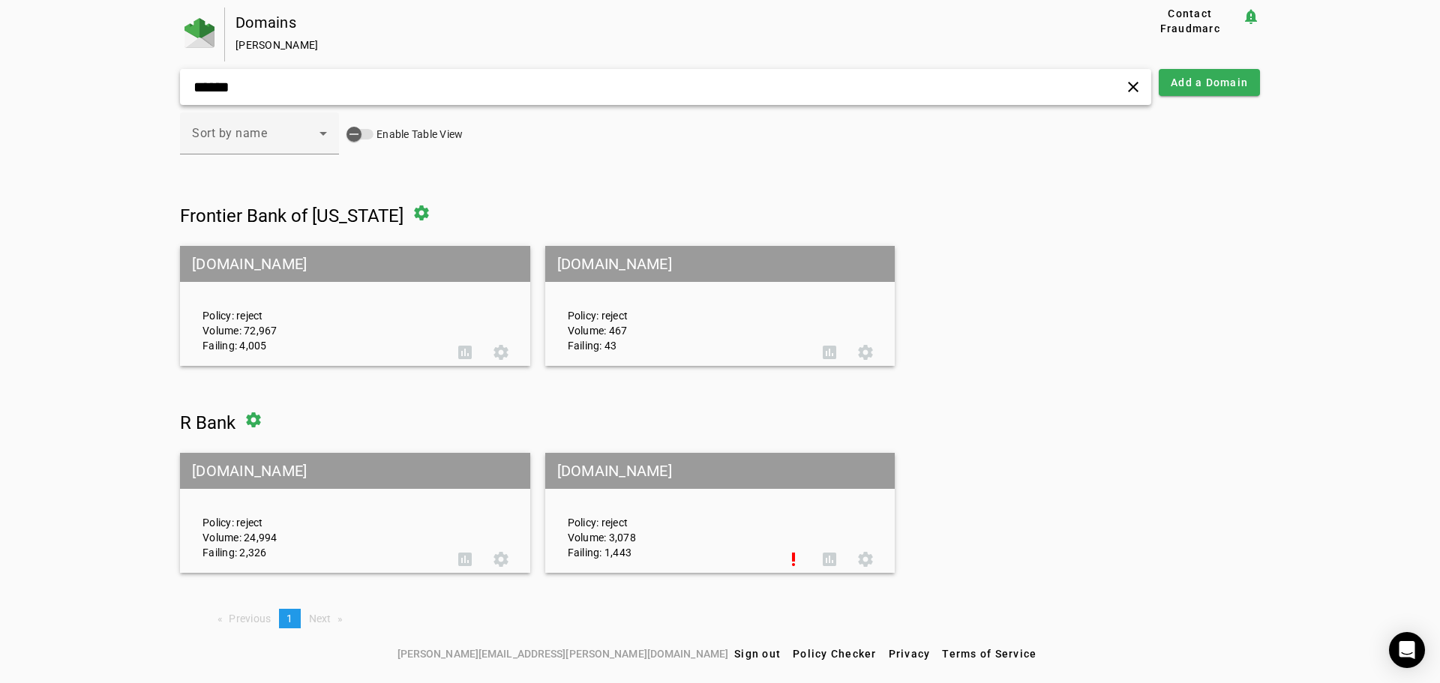
type input "******"
click at [604, 475] on mat-grid-tile-header "[DOMAIN_NAME]" at bounding box center [720, 471] width 350 height 36
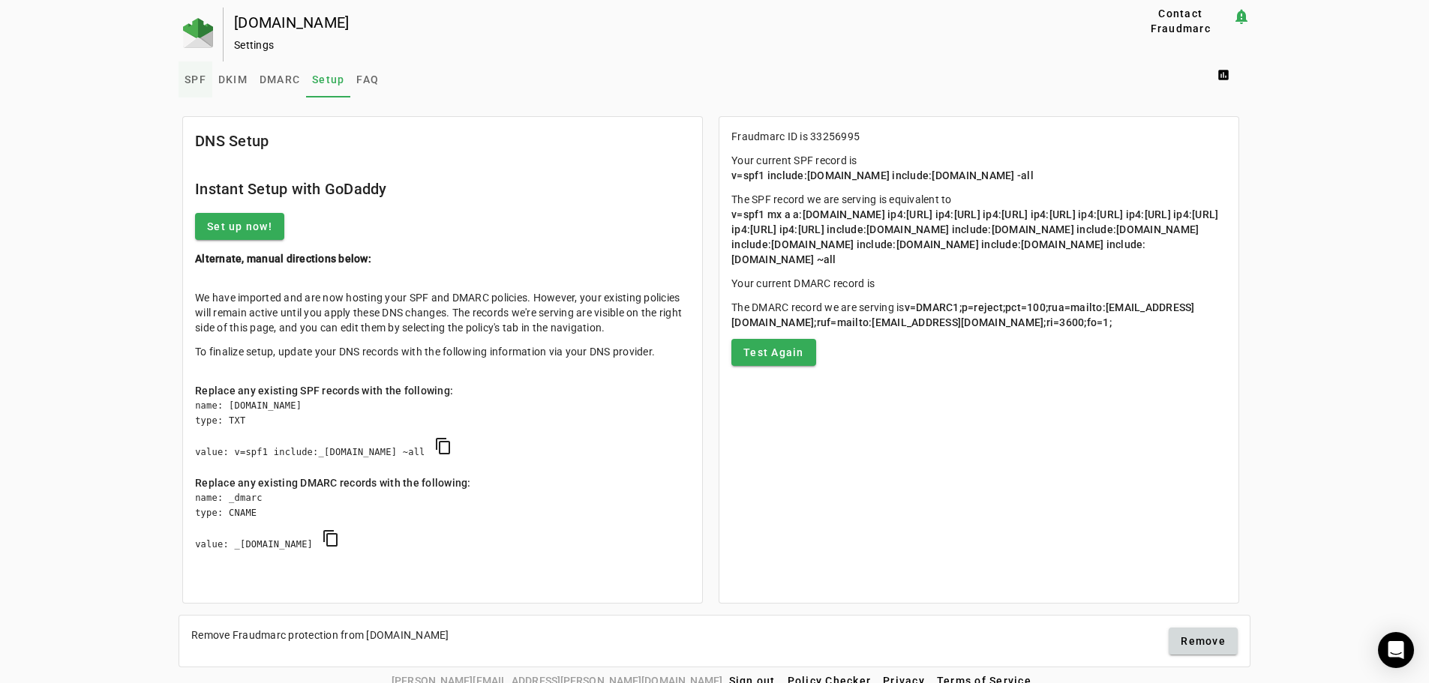
click at [201, 81] on span "SPF" at bounding box center [196, 79] width 22 height 11
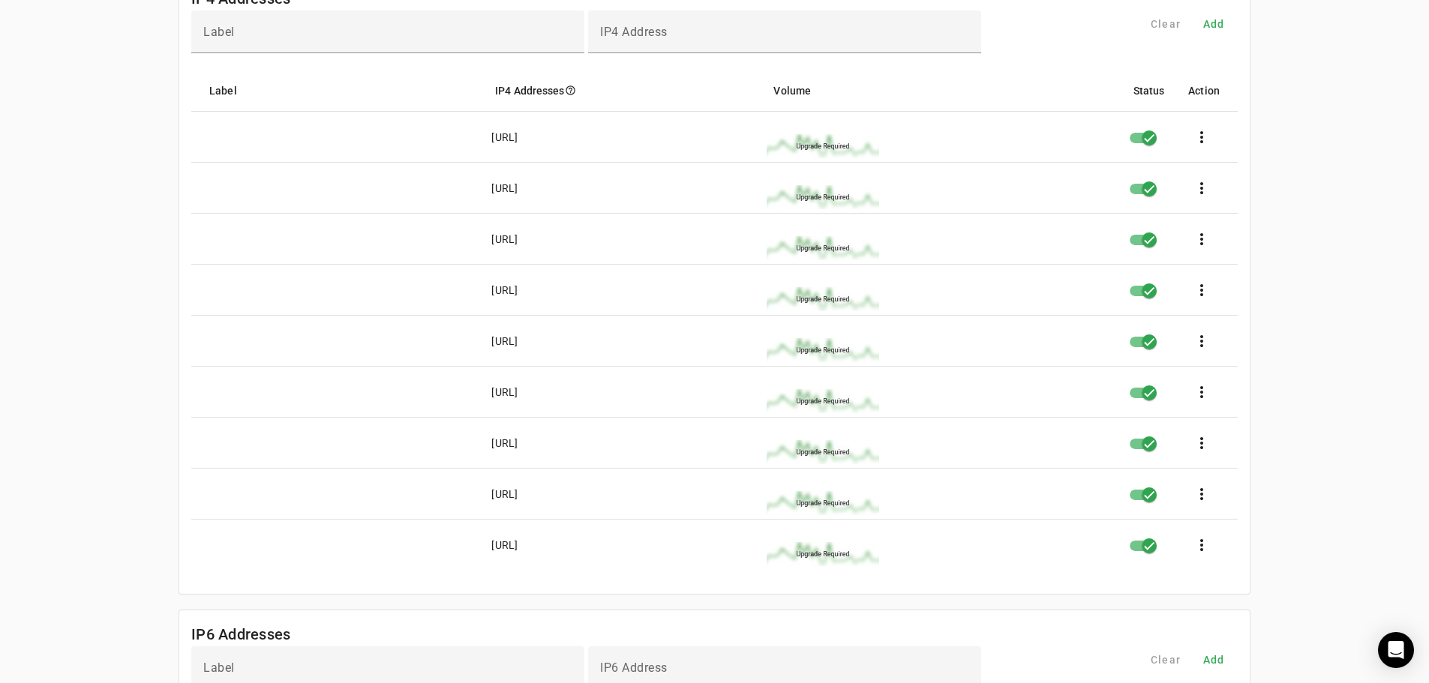
scroll to position [900, 0]
click at [1282, 220] on div "[DOMAIN_NAME] Settings Contact Fraudmarc notification_important Settings SPF DK…" at bounding box center [714, 145] width 1429 height 2076
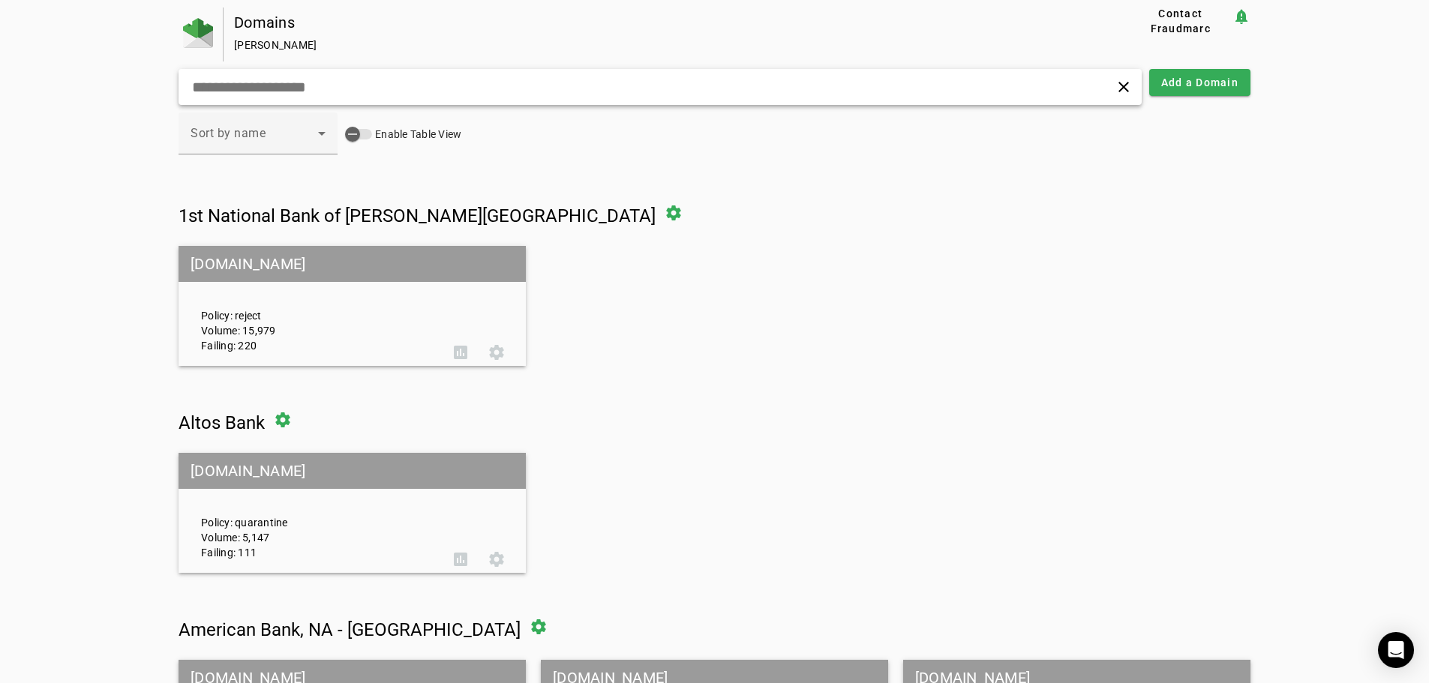
click at [377, 98] on div "clear" at bounding box center [660, 87] width 963 height 36
click at [350, 92] on input "text" at bounding box center [456, 87] width 530 height 18
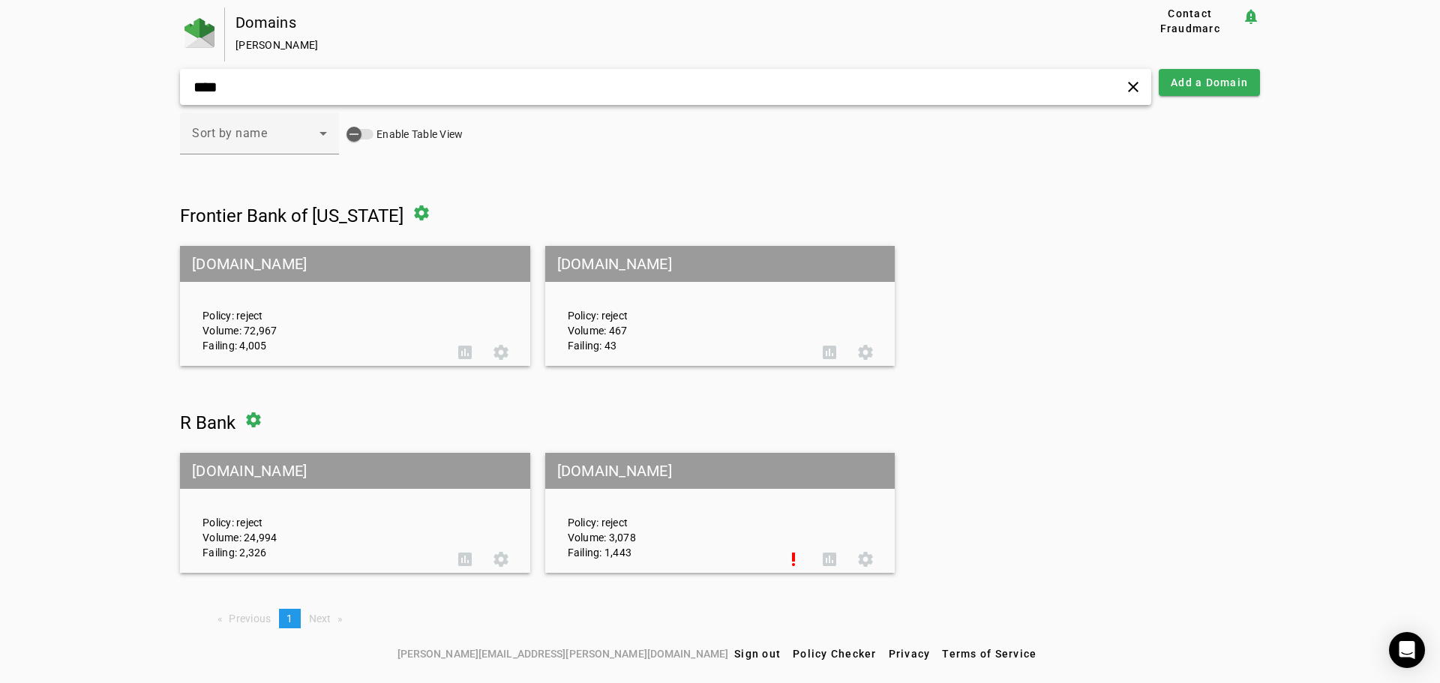
type input "****"
click at [234, 478] on mat-grid-tile-header "r.bank" at bounding box center [355, 471] width 350 height 36
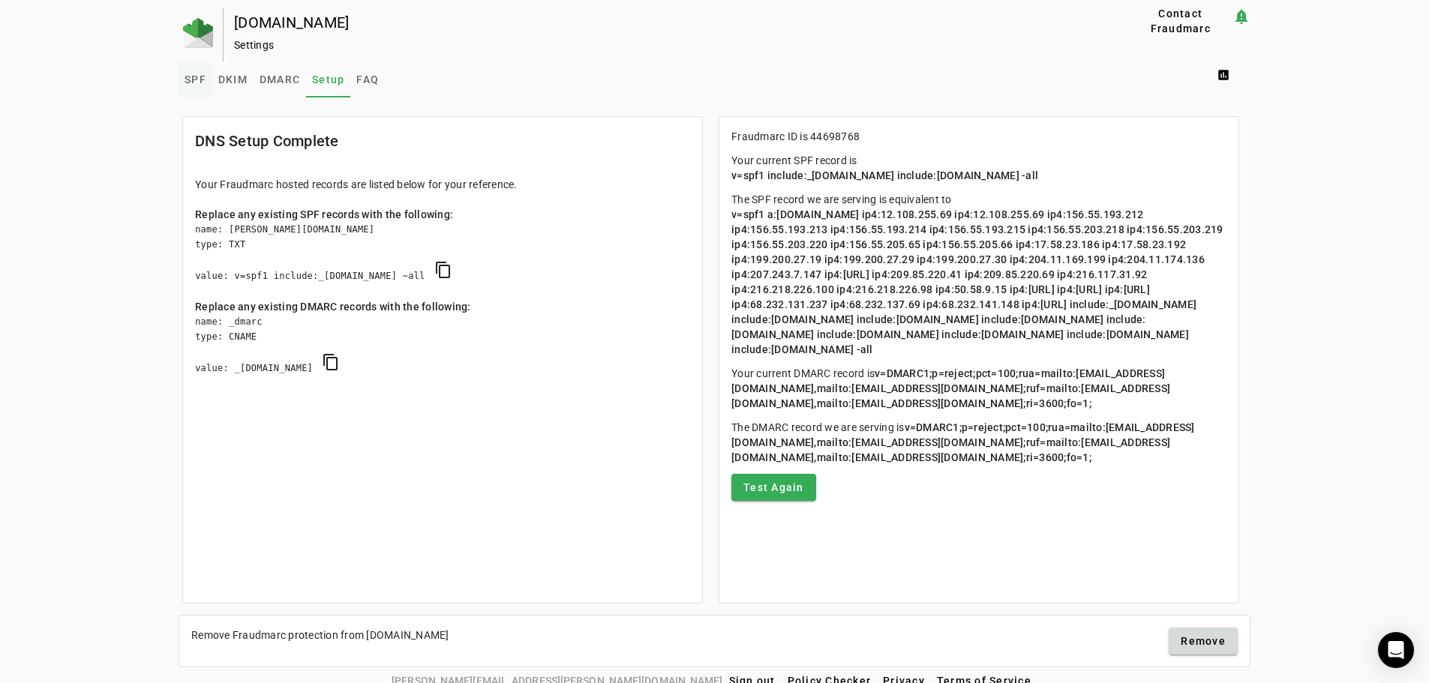
click at [182, 82] on link "SPF" at bounding box center [196, 80] width 34 height 36
